Goal: Transaction & Acquisition: Purchase product/service

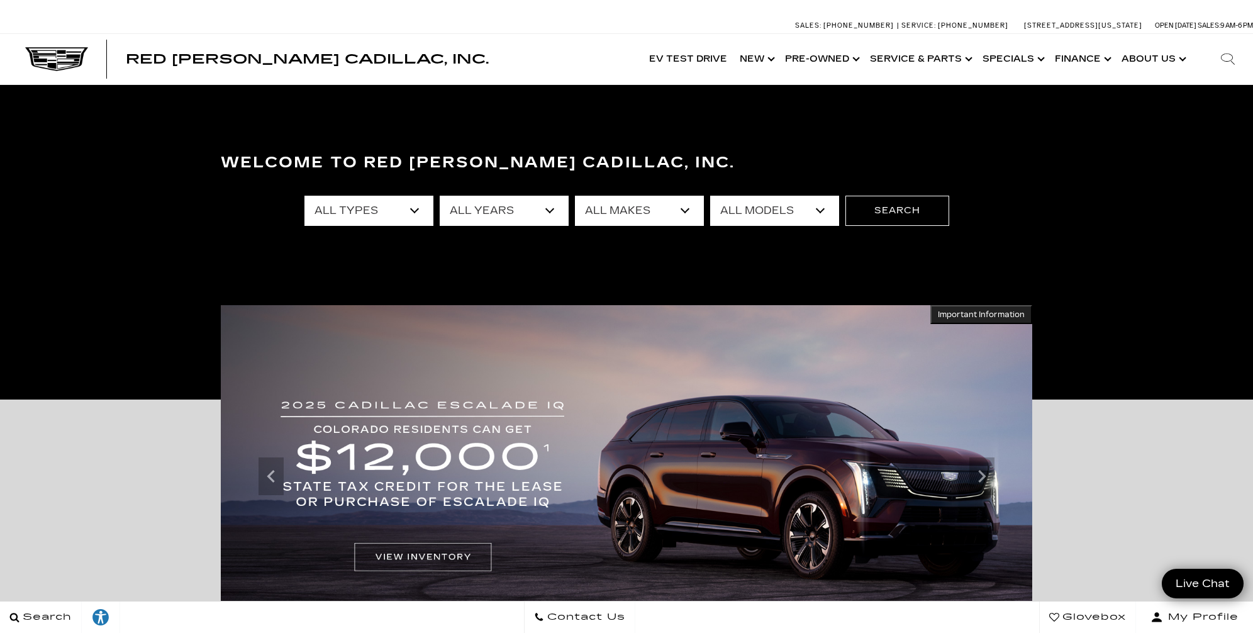
click at [374, 203] on select "All Types New Used Certified Used Demo" at bounding box center [368, 211] width 129 height 30
select select "New"
click at [304, 196] on select "All Types New Used Certified Used Demo" at bounding box center [368, 211] width 129 height 30
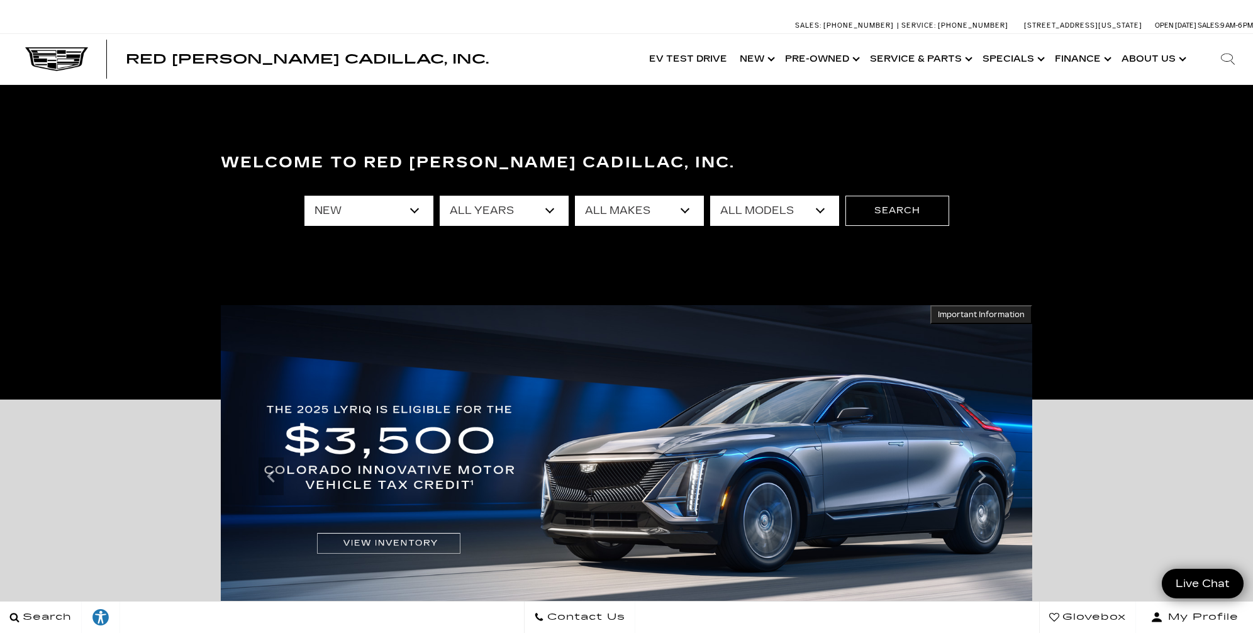
click at [492, 214] on select "All Years 2026 2025 2024" at bounding box center [504, 211] width 129 height 30
select select "2025"
click at [440, 196] on select "All Years 2026 2025 2024" at bounding box center [504, 211] width 129 height 30
click at [634, 211] on select "All Makes Cadillac" at bounding box center [639, 211] width 129 height 30
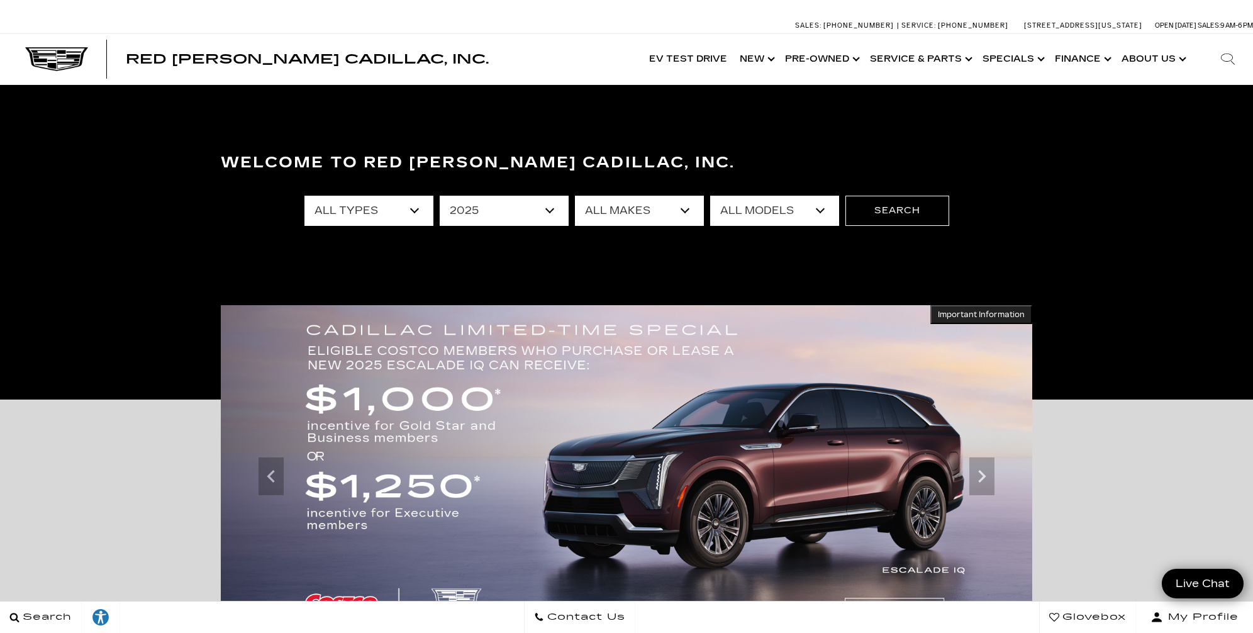
select select "Cadillac"
click at [575, 196] on select "All Makes Cadillac" at bounding box center [639, 211] width 129 height 30
click at [749, 214] on select "All Models CT4 Escalade Escalade ESV LYRIQ OPTIQ XT5 XT6" at bounding box center [774, 211] width 129 height 30
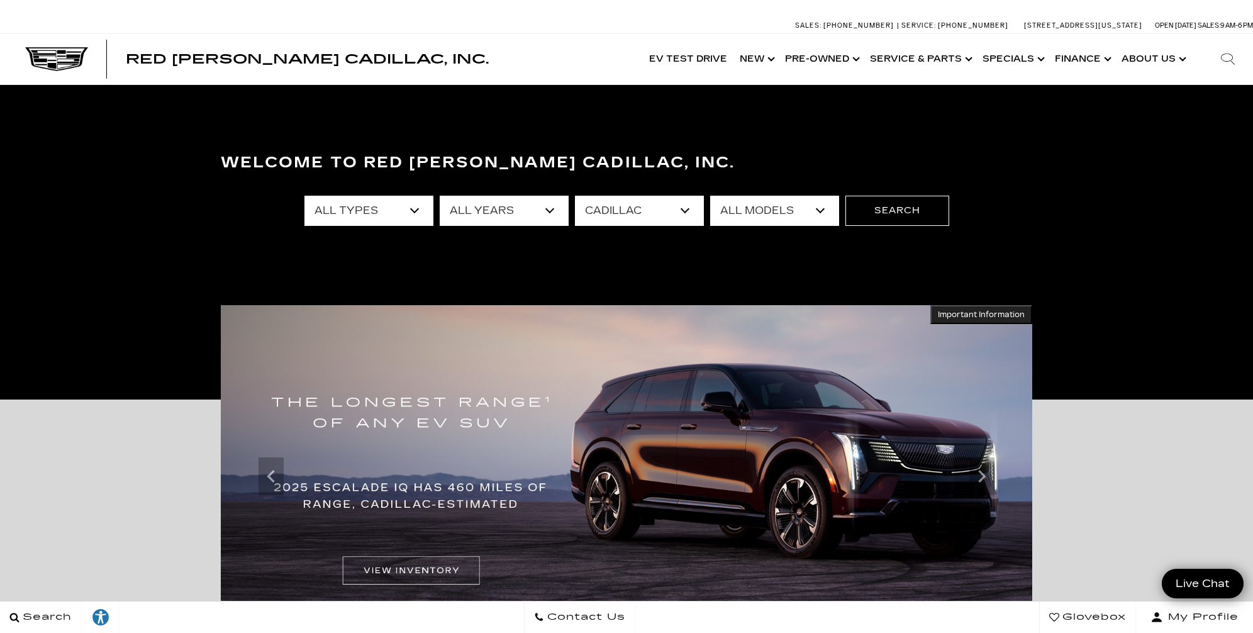
select select "OPTIQ"
click at [710, 196] on select "All Models CT4 Escalade Escalade ESV LYRIQ OPTIQ XT5 XT6" at bounding box center [774, 211] width 129 height 30
click at [902, 207] on button "Search" at bounding box center [897, 211] width 104 height 30
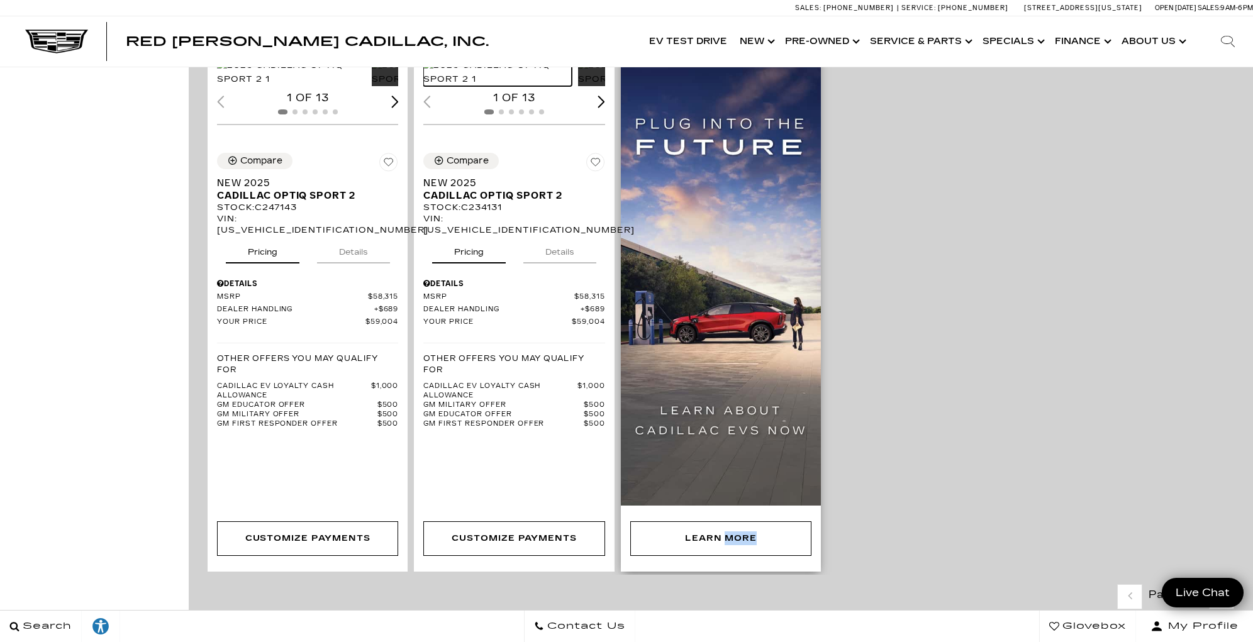
scroll to position [928, 0]
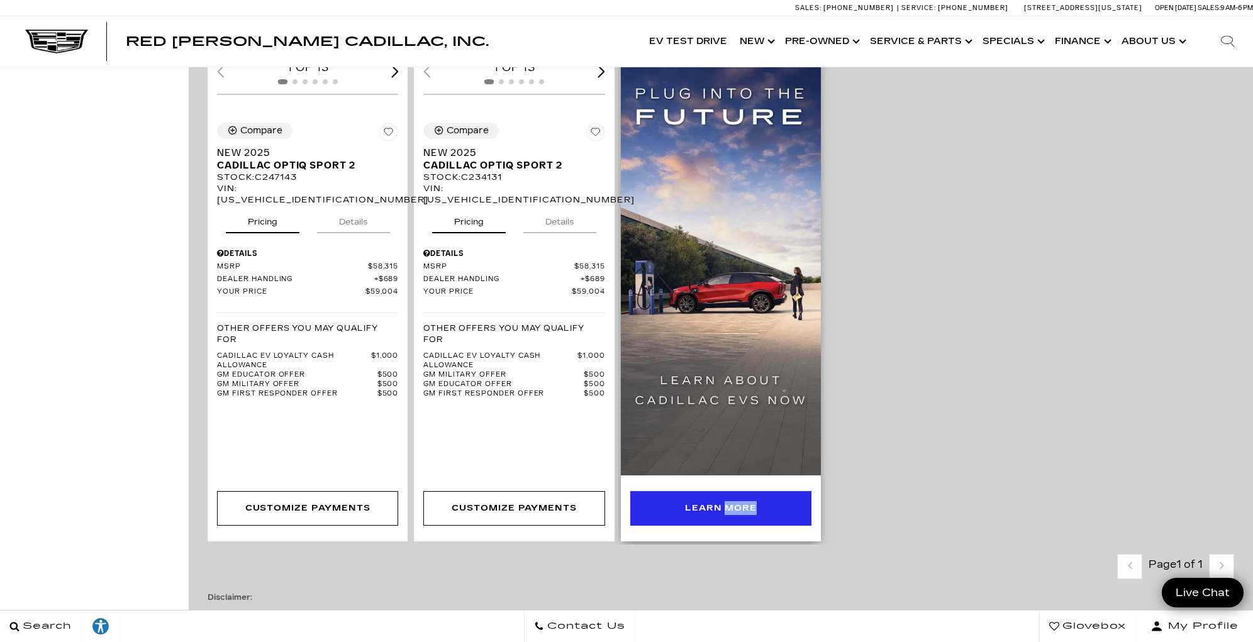
click at [685, 501] on div "Learn More" at bounding box center [721, 508] width 72 height 14
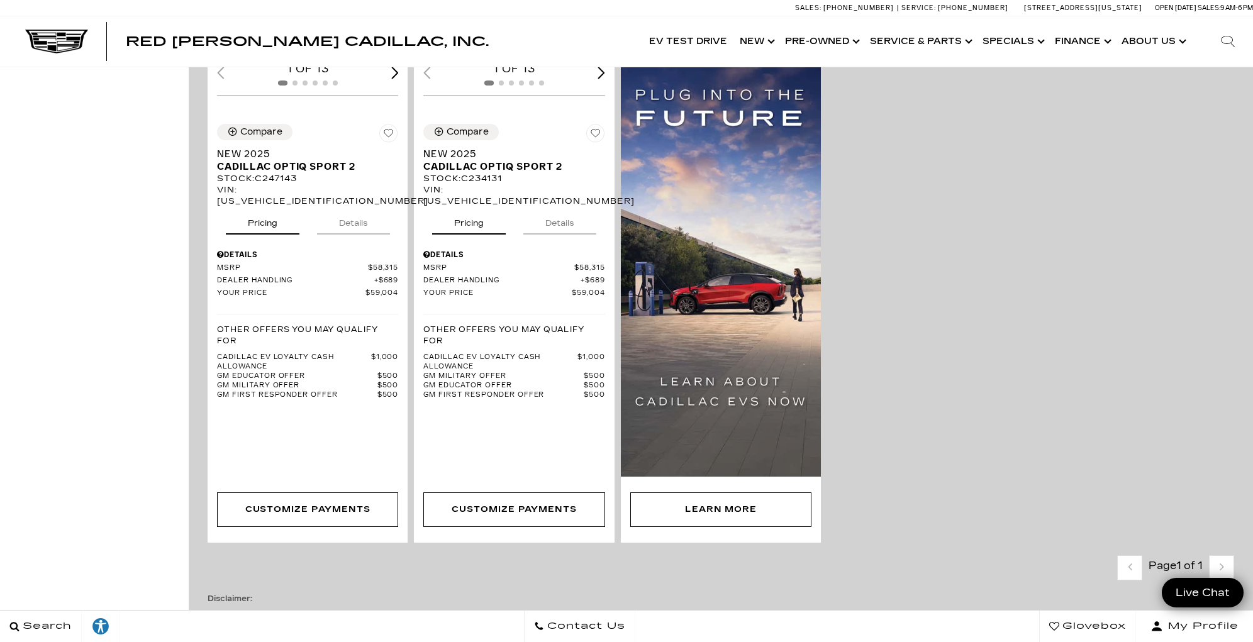
scroll to position [841, 0]
